Goal: Task Accomplishment & Management: Manage account settings

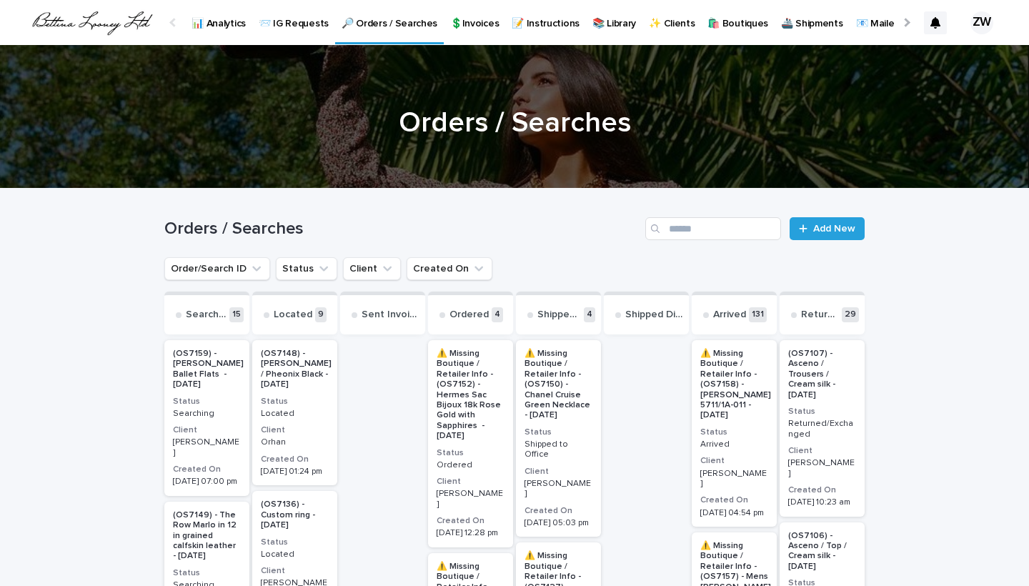
click at [471, 21] on p "💲Invoices" at bounding box center [474, 15] width 49 height 30
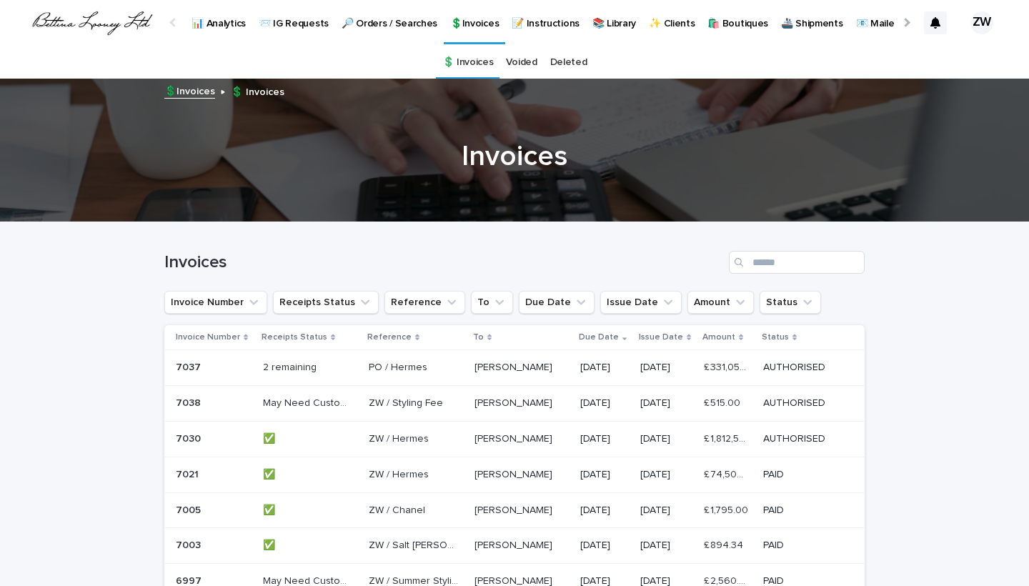
click at [373, 31] on link "🔎 Orders / Searches" at bounding box center [389, 22] width 109 height 44
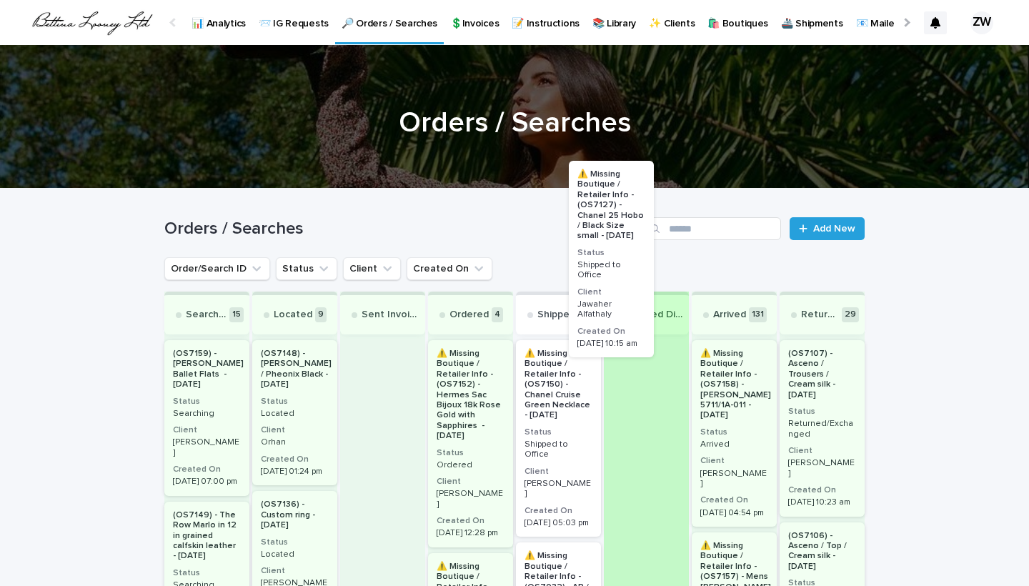
scroll to position [388, 0]
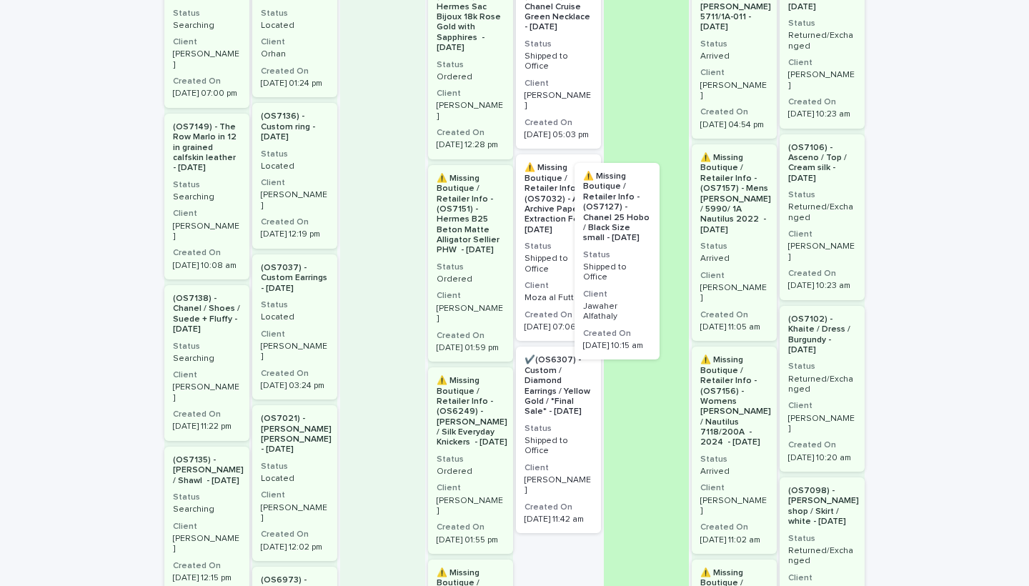
drag, startPoint x: 553, startPoint y: 261, endPoint x: 684, endPoint y: 289, distance: 133.7
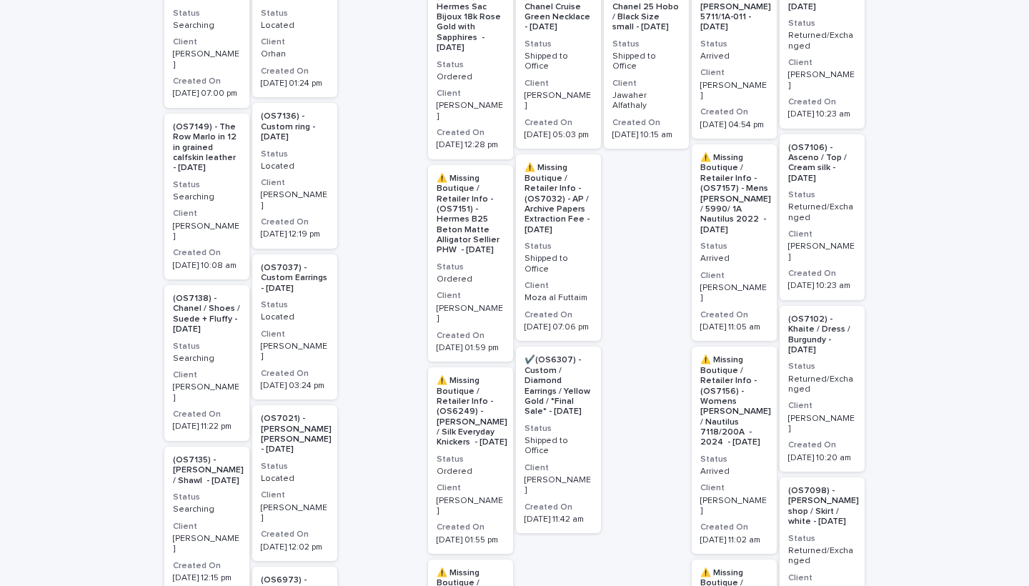
scroll to position [276, 0]
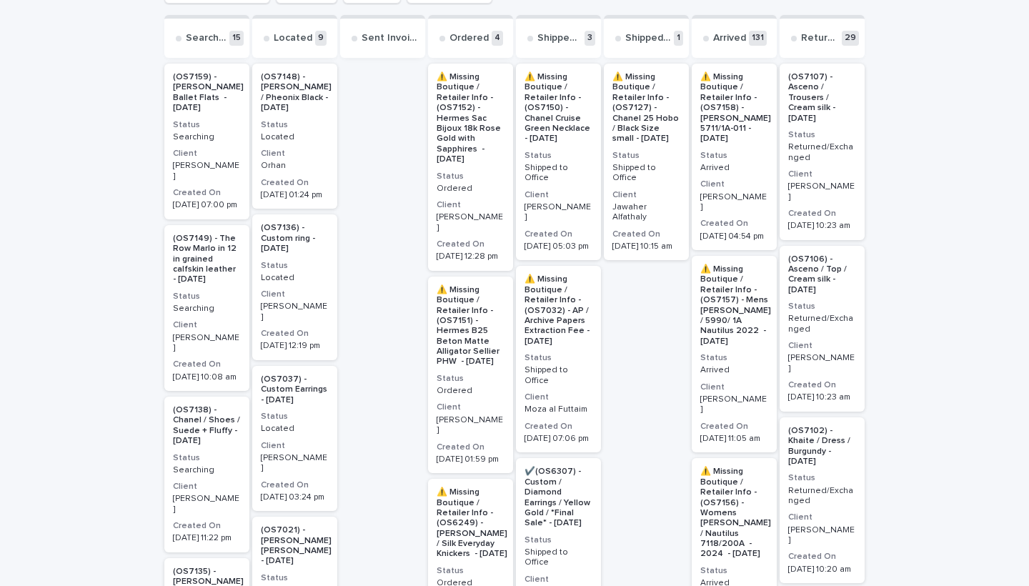
click at [650, 174] on div "⚠️ Missing Boutique / Retailer Info - (OS7127) - Chanel 25 Hobo / Black Size sm…" at bounding box center [646, 162] width 85 height 196
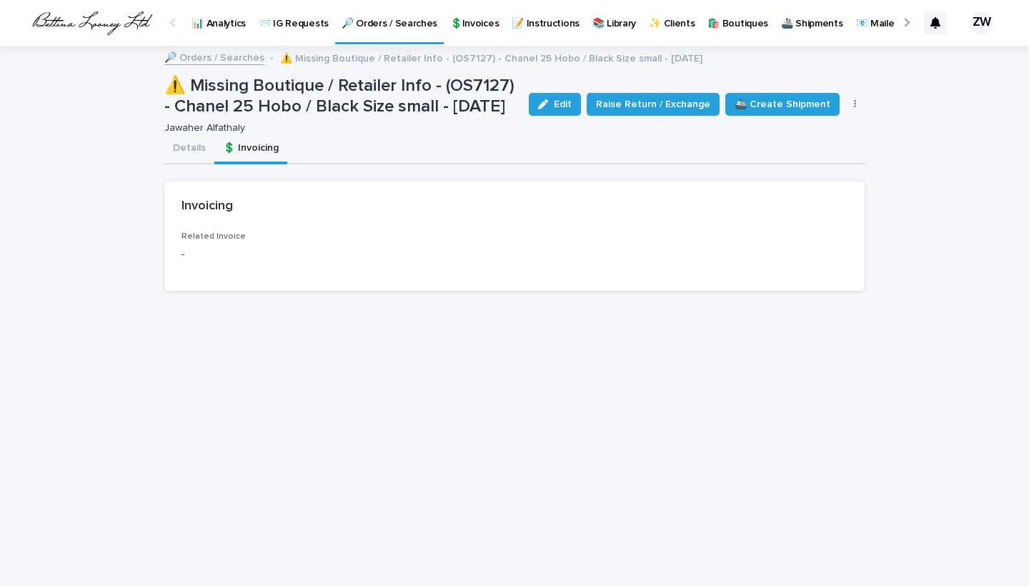
click at [256, 141] on button "💲 Invoicing" at bounding box center [250, 149] width 73 height 30
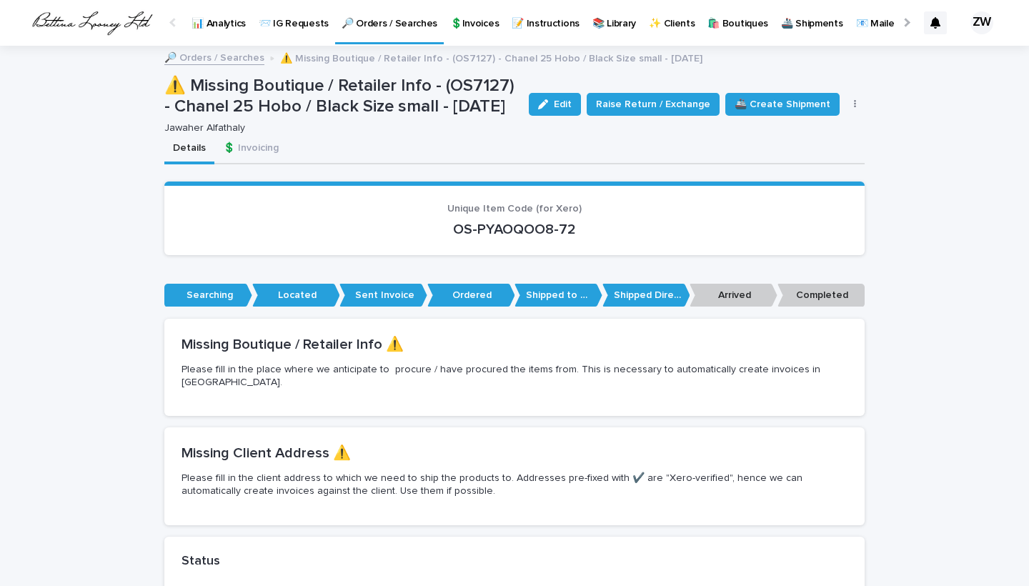
click at [174, 137] on button "Details" at bounding box center [189, 149] width 50 height 30
click at [230, 52] on link "🔎 Orders / Searches" at bounding box center [214, 57] width 100 height 16
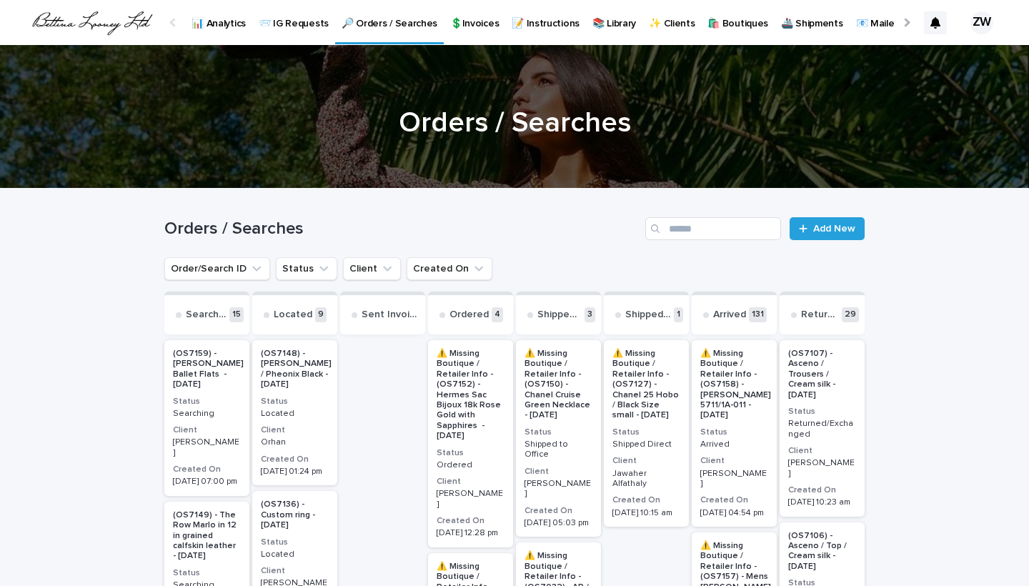
scroll to position [172, 0]
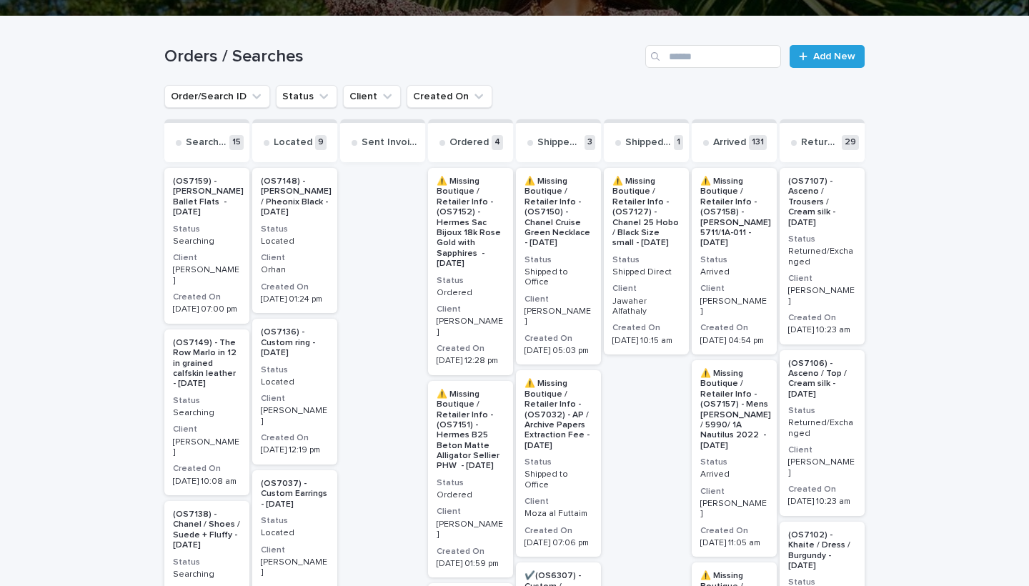
click at [661, 289] on h3 "Client" at bounding box center [646, 288] width 68 height 11
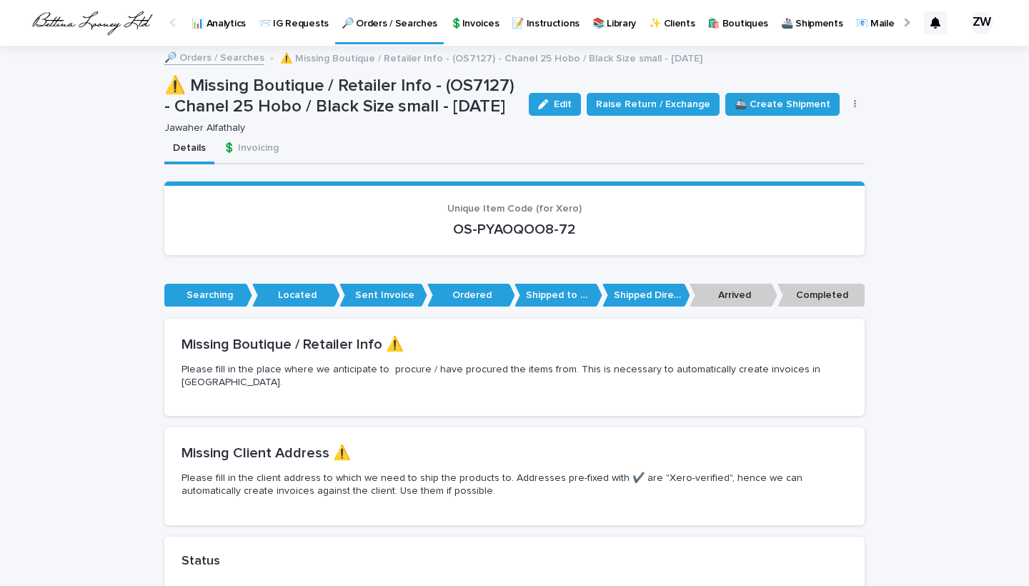
click at [235, 124] on p "Jawaher Alfathaly" at bounding box center [337, 128] width 347 height 12
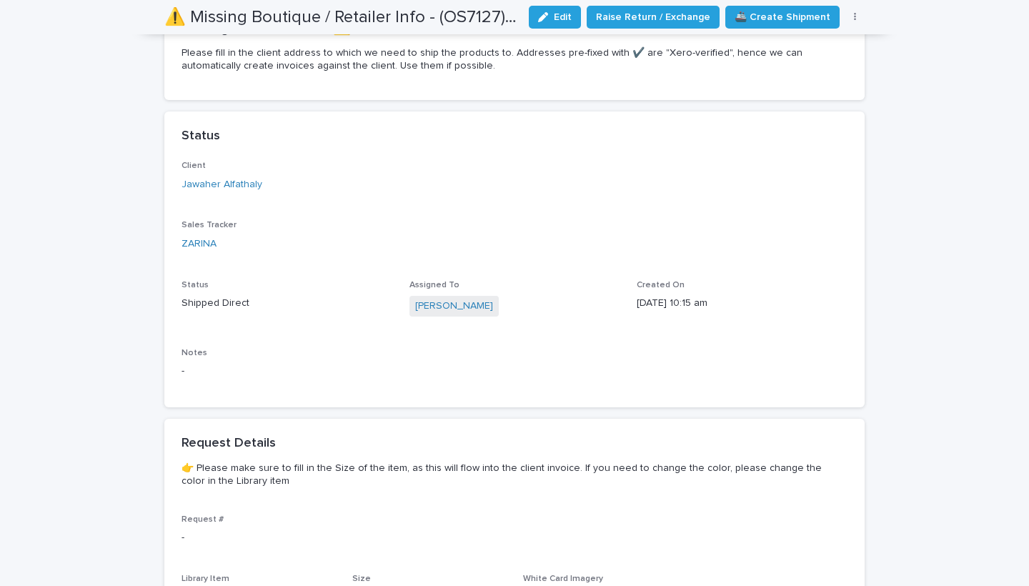
scroll to position [401, 0]
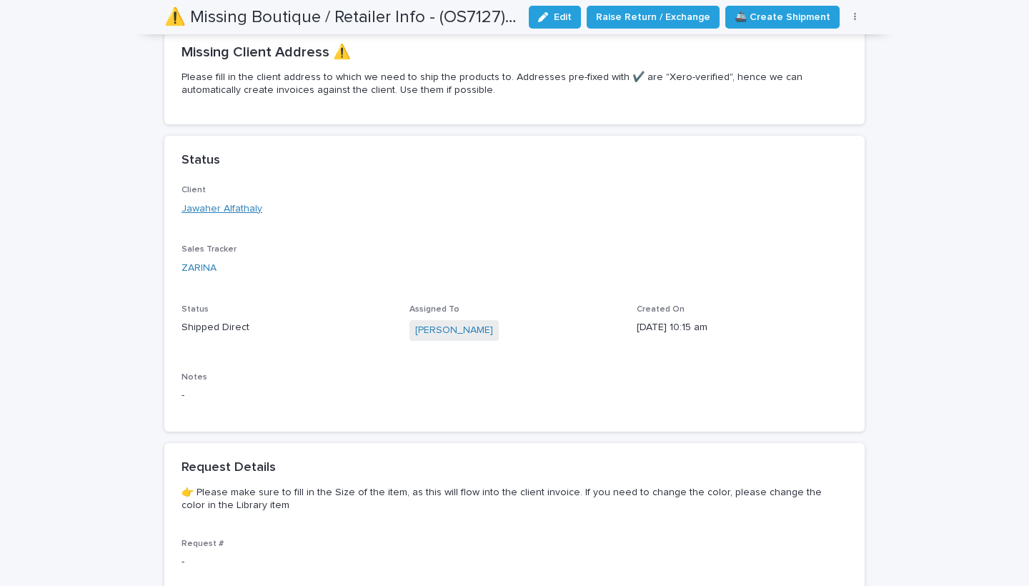
click at [222, 201] on link "Jawaher Alfathaly" at bounding box center [221, 208] width 81 height 15
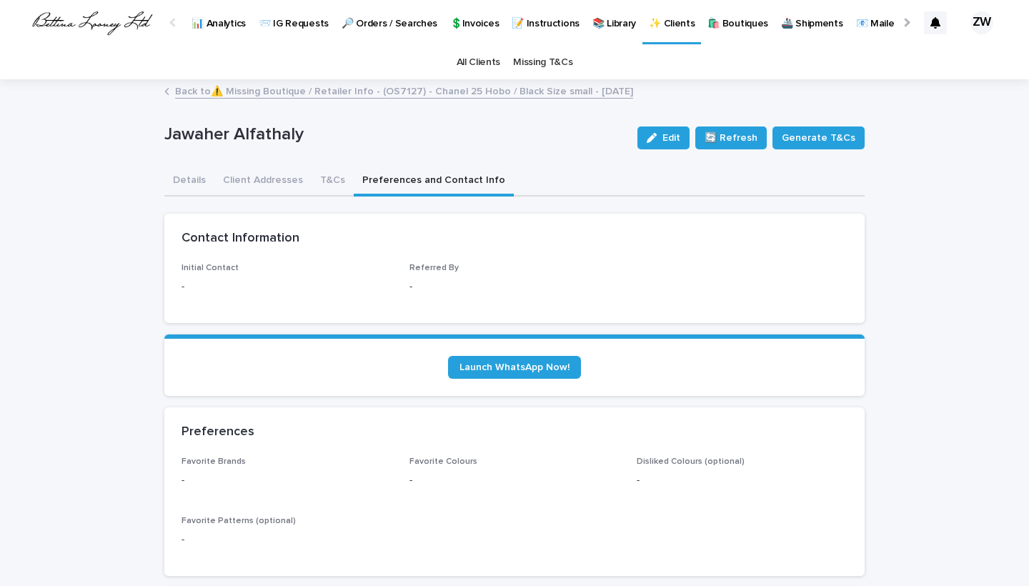
click at [401, 187] on button "Preferences and Contact Info" at bounding box center [434, 181] width 160 height 30
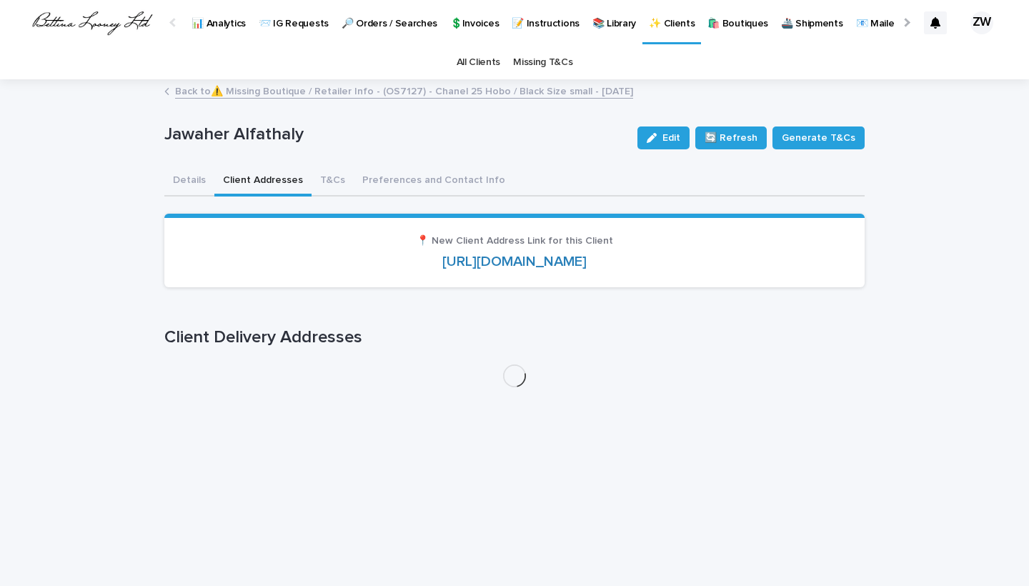
click at [264, 178] on button "Client Addresses" at bounding box center [262, 181] width 97 height 30
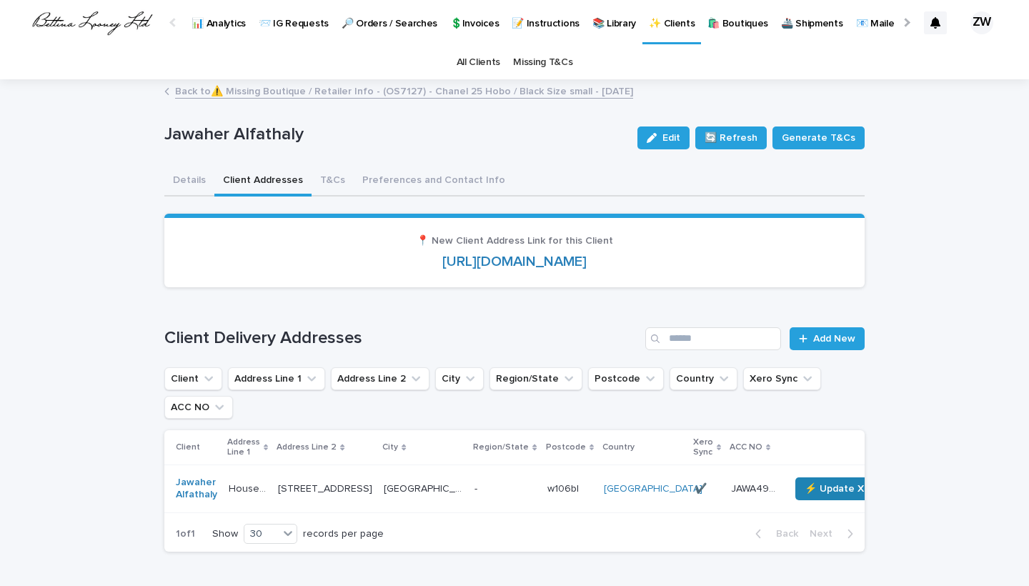
click at [804, 491] on span "⚡ Update Xero" at bounding box center [842, 488] width 76 height 14
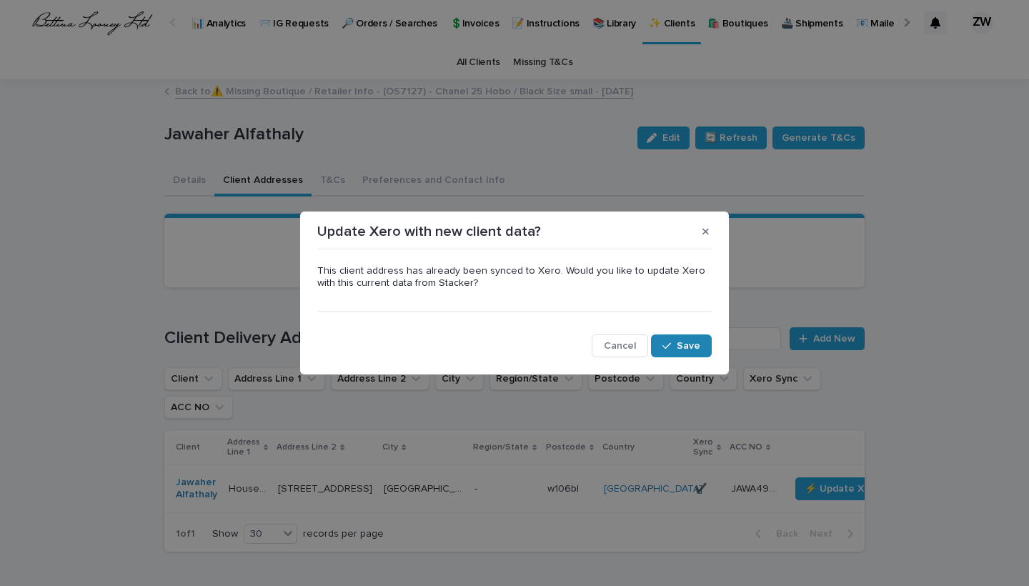
click at [675, 350] on button "Save" at bounding box center [681, 345] width 61 height 23
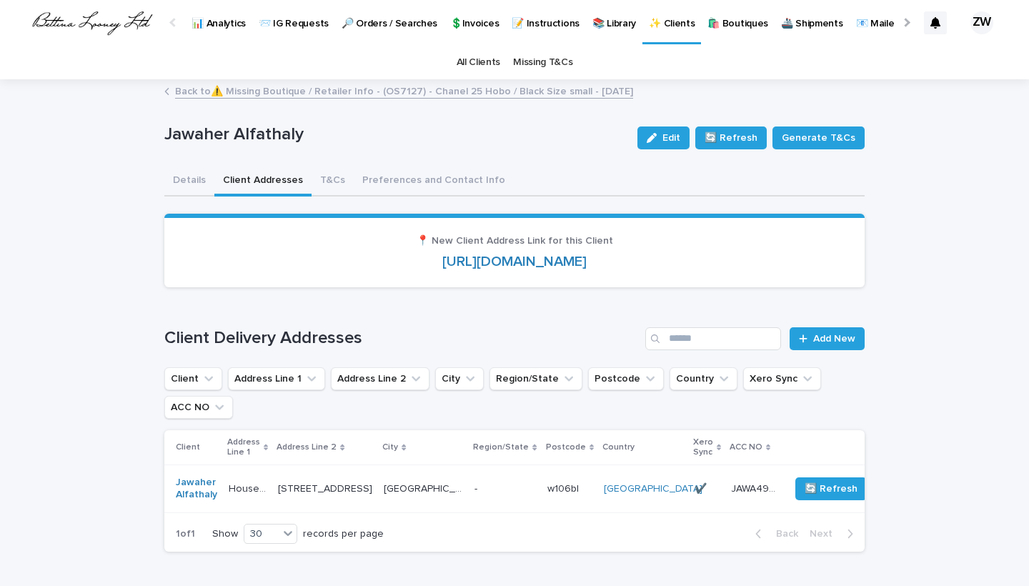
click at [373, 480] on p "[STREET_ADDRESS]" at bounding box center [326, 487] width 97 height 15
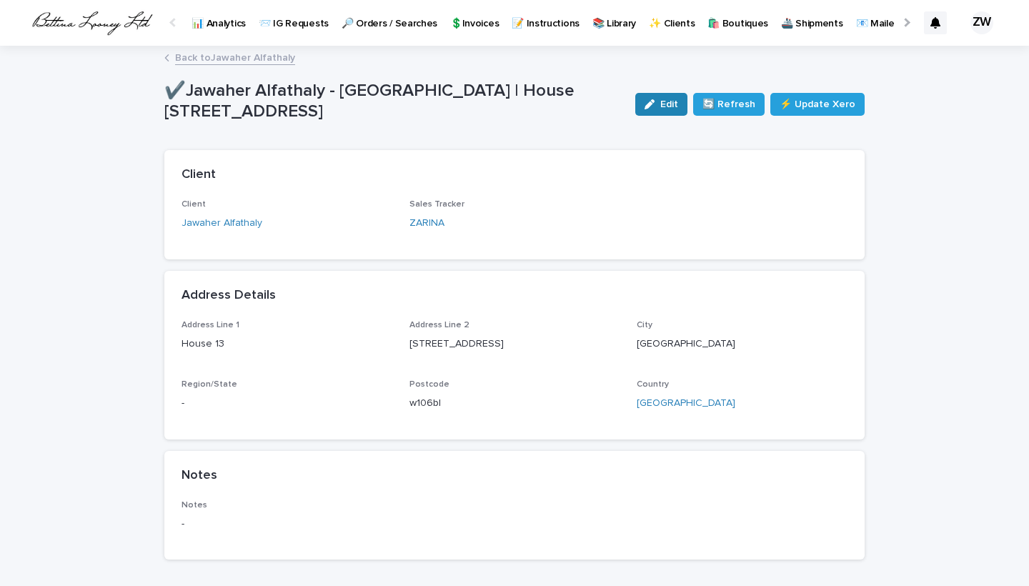
click at [660, 101] on div "button" at bounding box center [652, 104] width 16 height 10
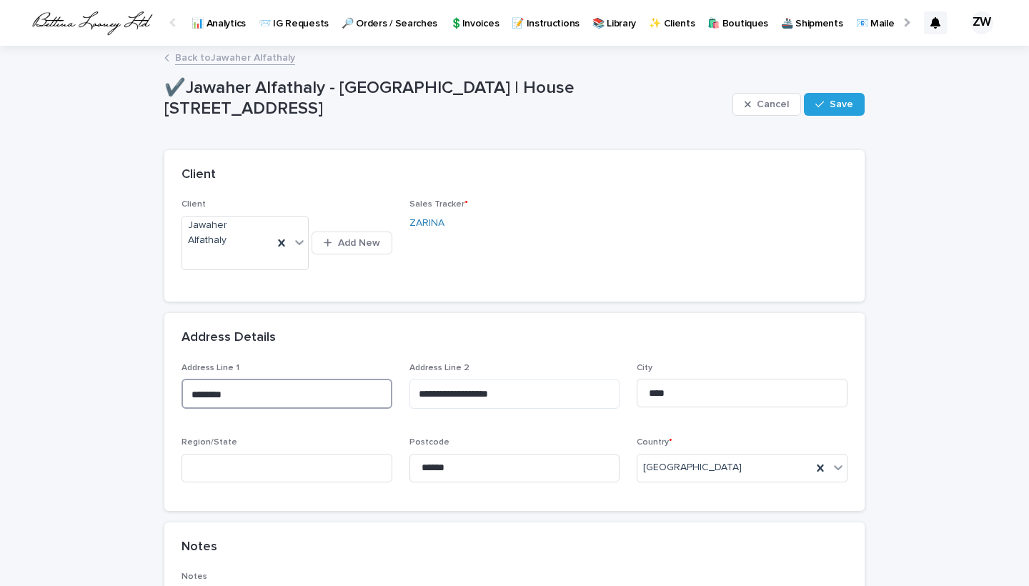
click at [250, 379] on textarea "********" at bounding box center [286, 394] width 211 height 30
type textarea "********"
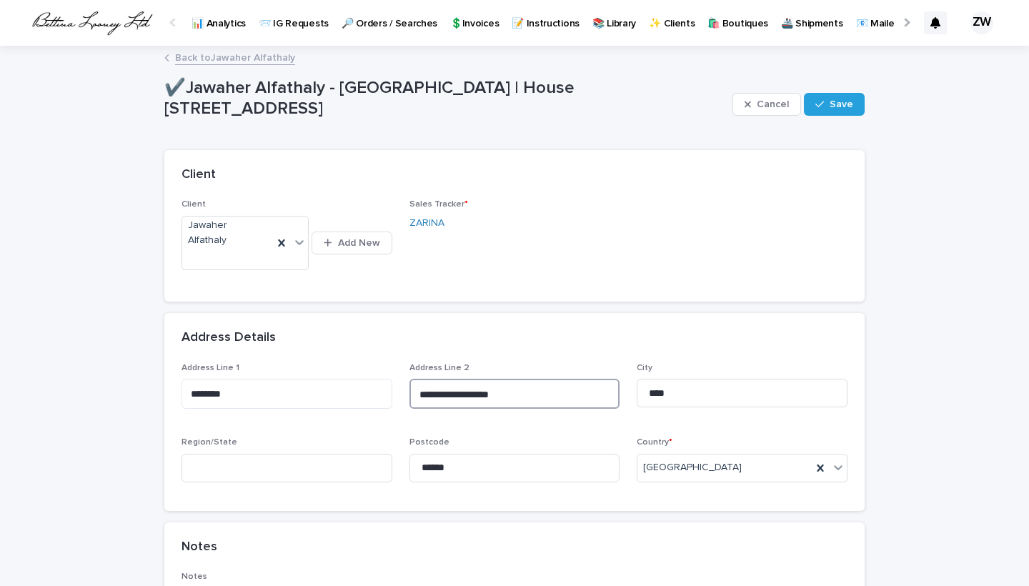
click at [522, 379] on textarea "**********" at bounding box center [514, 394] width 211 height 30
type textarea "**********"
drag, startPoint x: 501, startPoint y: 449, endPoint x: 375, endPoint y: 437, distance: 127.0
click at [422, 481] on div "**********" at bounding box center [514, 437] width 700 height 148
click at [829, 101] on div "button" at bounding box center [822, 104] width 14 height 10
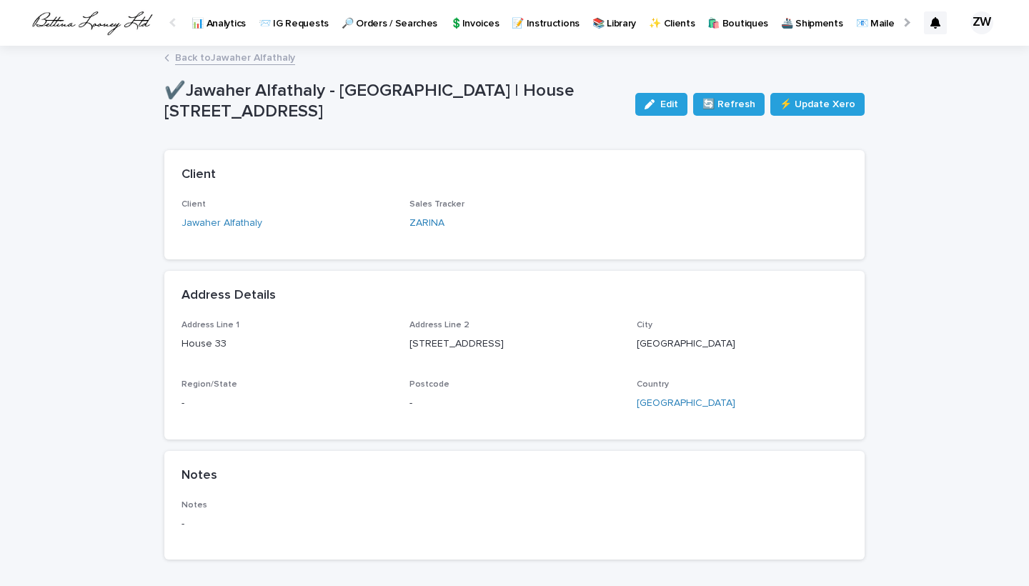
click at [227, 62] on link "Back to [PERSON_NAME]" at bounding box center [235, 57] width 120 height 16
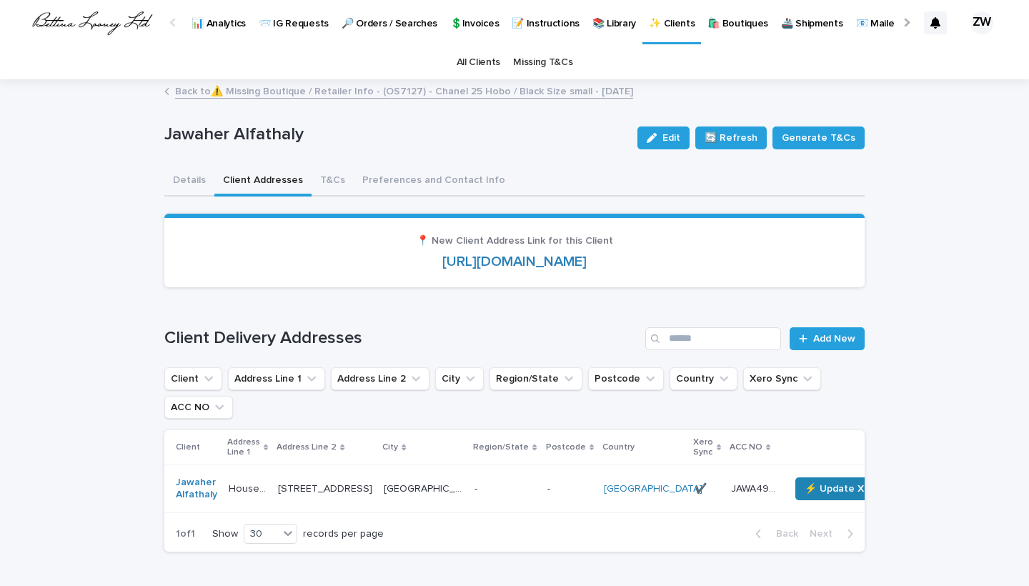
click at [804, 488] on span "⚡ Update Xero" at bounding box center [842, 488] width 76 height 14
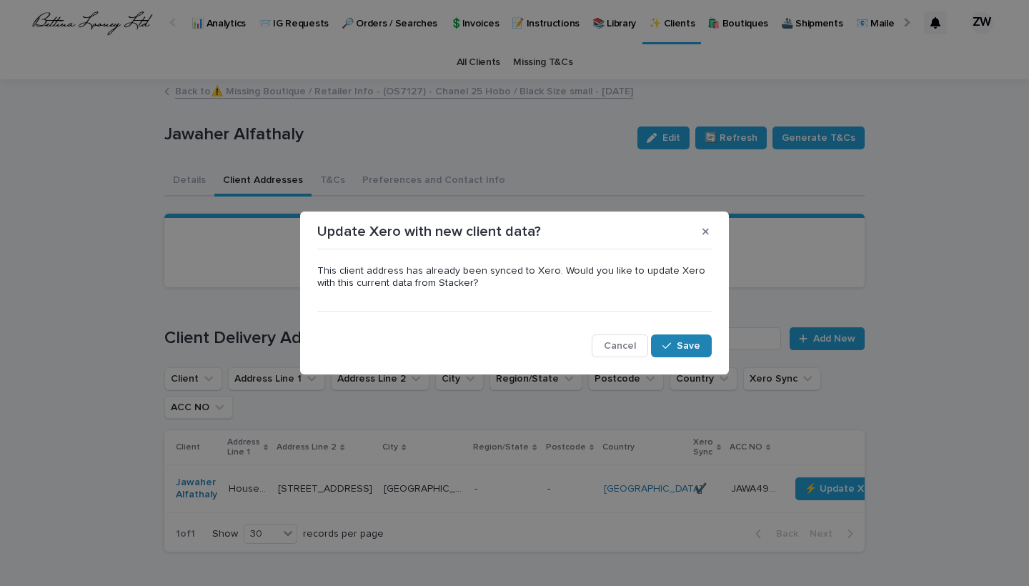
click at [676, 341] on div "button" at bounding box center [669, 346] width 14 height 10
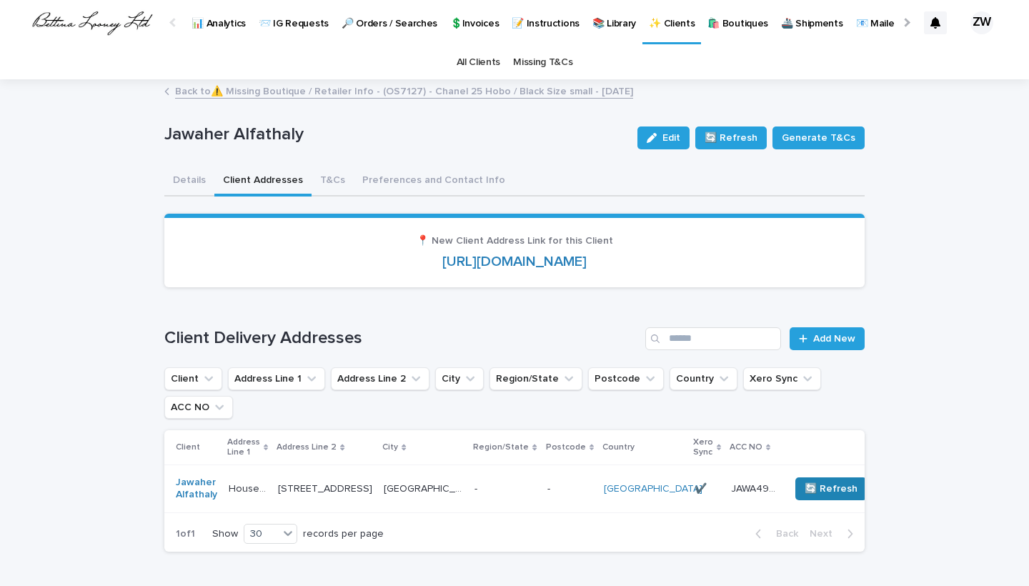
click at [804, 487] on span "🔄 Refresh" at bounding box center [830, 488] width 53 height 14
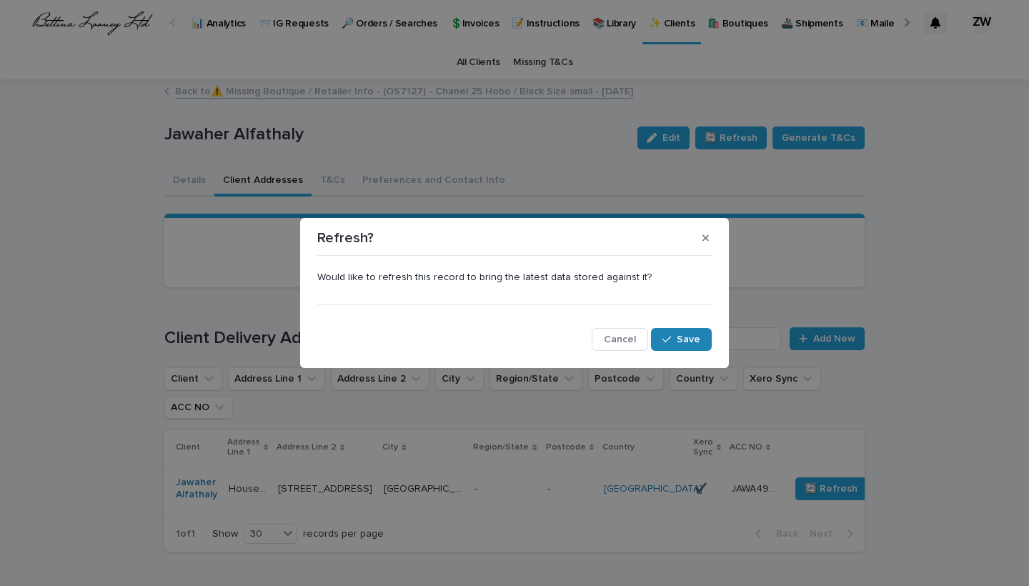
click at [666, 337] on icon "button" at bounding box center [666, 339] width 9 height 10
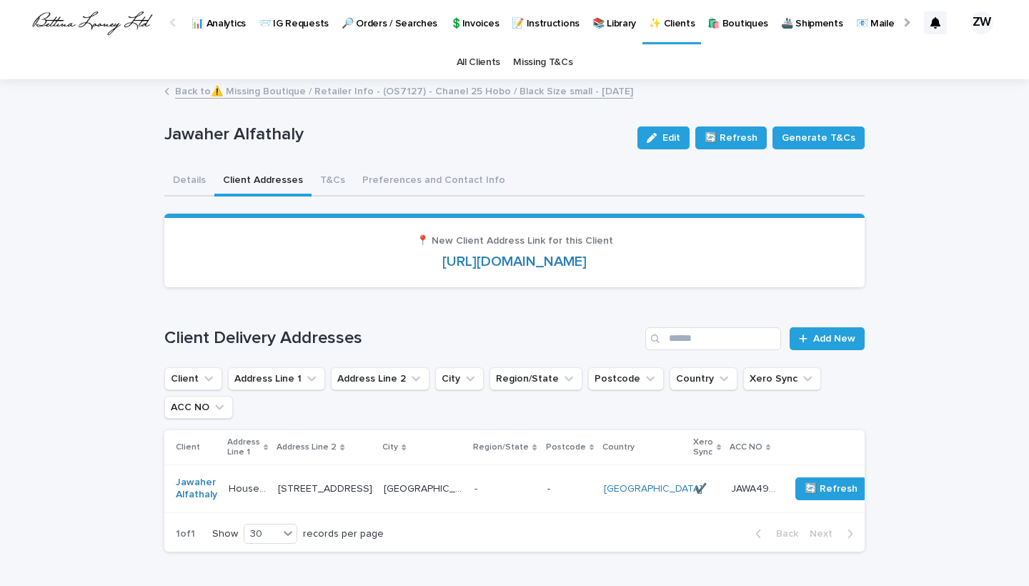
click at [363, 24] on p "🔎 Orders / Searches" at bounding box center [389, 15] width 96 height 30
